Goal: Check status: Check status

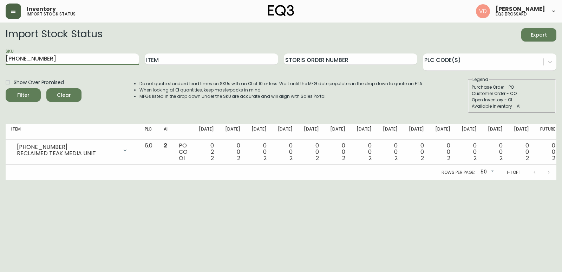
click at [16, 15] on button "button" at bounding box center [13, 11] width 15 height 15
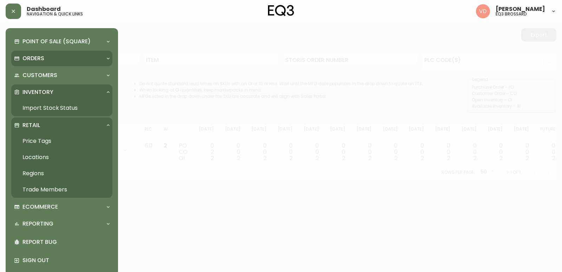
click at [58, 58] on div "Orders" at bounding box center [58, 58] width 89 height 8
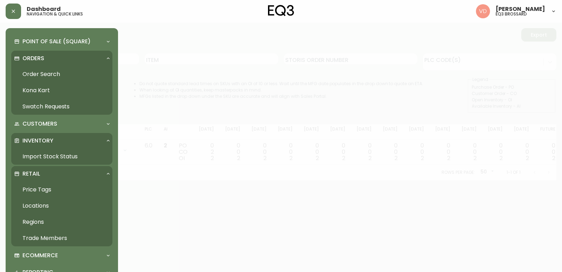
click at [54, 75] on link "Order Search" at bounding box center [61, 74] width 101 height 16
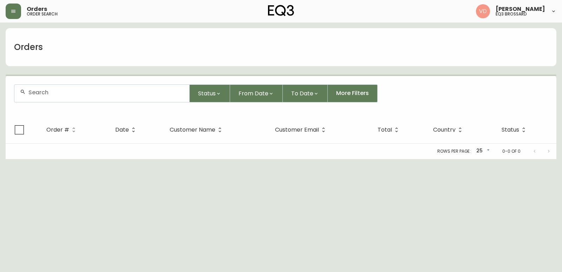
click at [99, 91] on input "text" at bounding box center [105, 92] width 155 height 7
paste input "4134301"
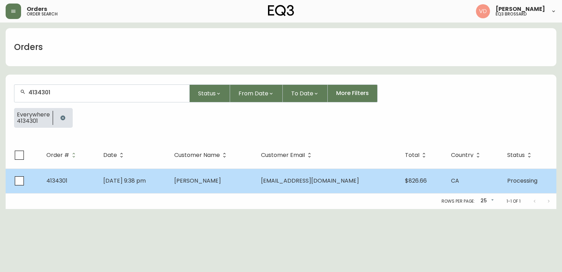
type input "4134301"
click at [216, 177] on span "[PERSON_NAME]" at bounding box center [197, 180] width 47 height 8
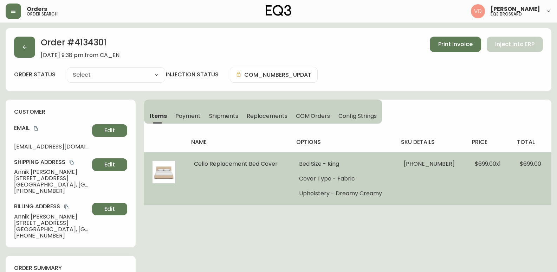
type input "Processing"
select select "PROCESSING"
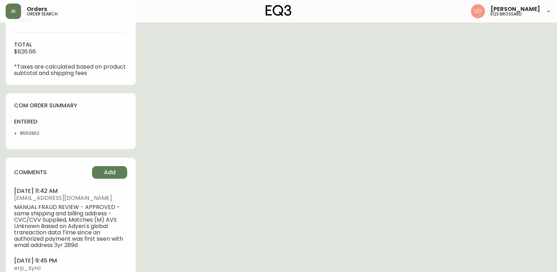
scroll to position [351, 0]
